Goal: Find specific page/section: Find specific page/section

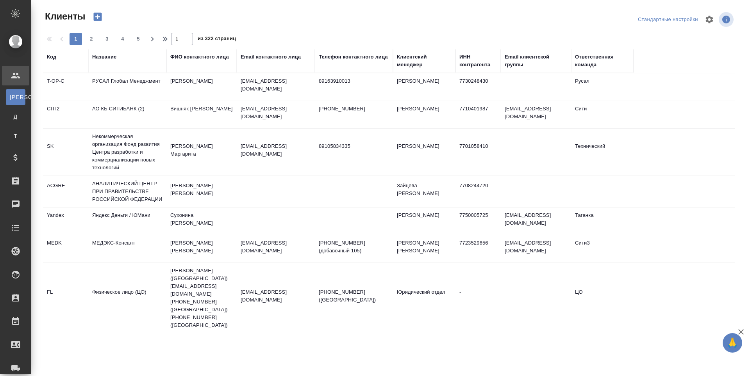
select select "RU"
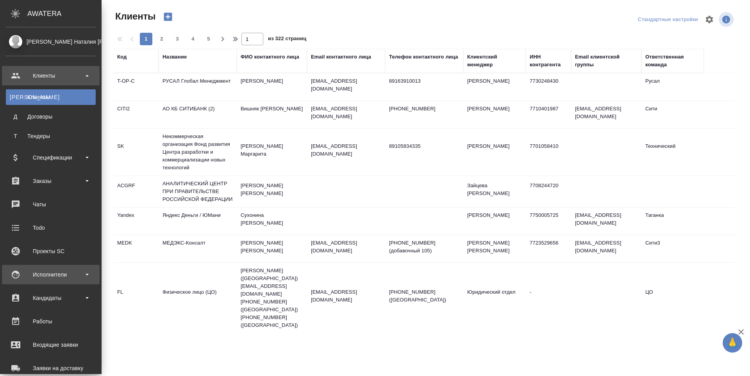
click at [25, 274] on div "Исполнители" at bounding box center [51, 275] width 90 height 12
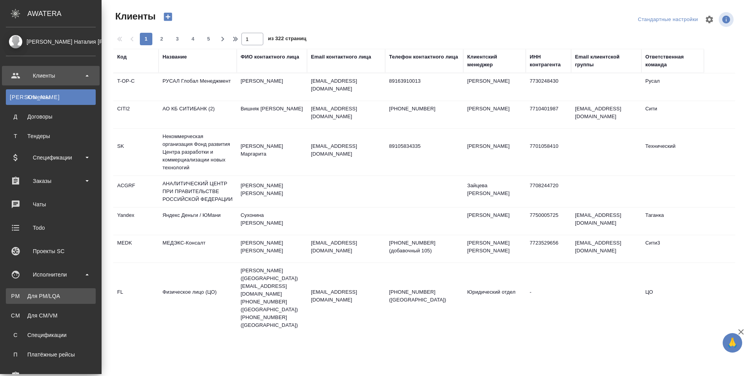
click at [25, 292] on link "PM Для PM/[GEOGRAPHIC_DATA]" at bounding box center [51, 297] width 90 height 16
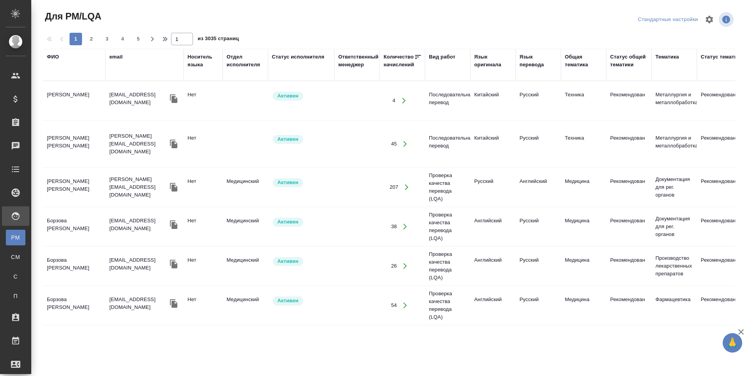
click at [56, 57] on div "ФИО" at bounding box center [53, 57] width 12 height 8
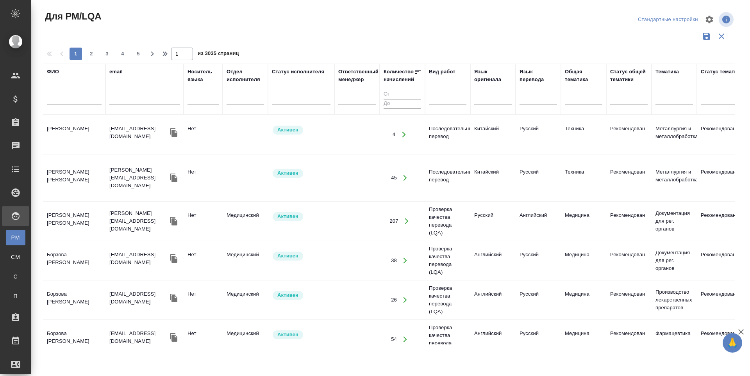
click at [53, 103] on input "text" at bounding box center [74, 100] width 55 height 10
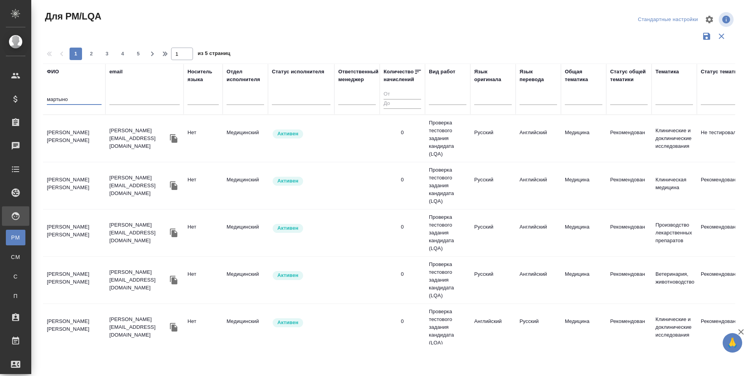
type input "мартыно"
click at [61, 138] on td "[PERSON_NAME] [PERSON_NAME]" at bounding box center [74, 138] width 62 height 27
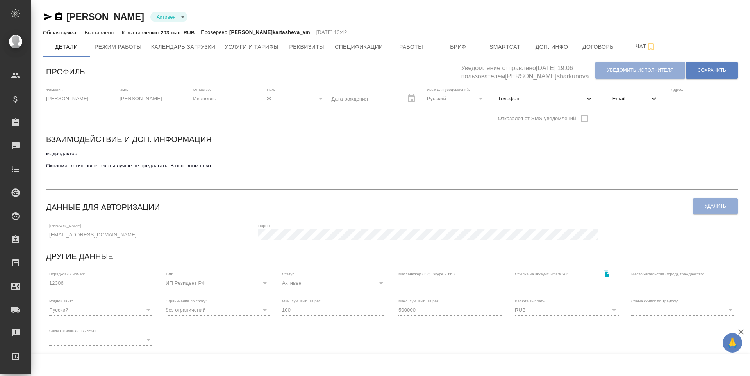
click at [406, 48] on span "Работы" at bounding box center [410, 47] width 37 height 10
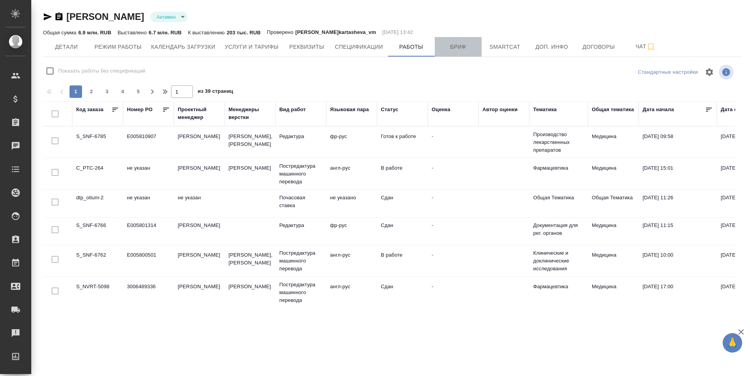
click at [444, 52] on button "Бриф" at bounding box center [458, 47] width 47 height 20
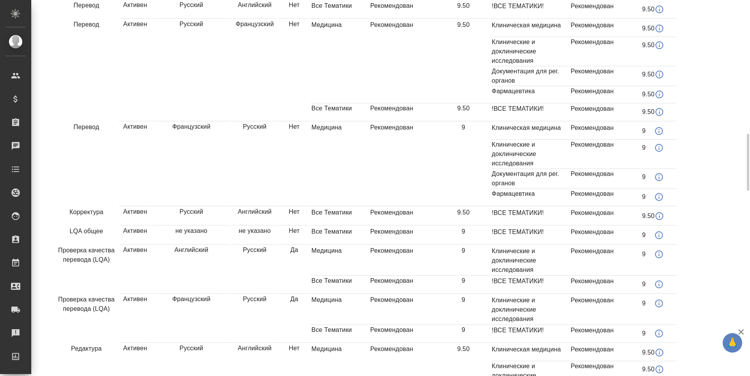
scroll to position [664, 0]
